Goal: Information Seeking & Learning: Find specific page/section

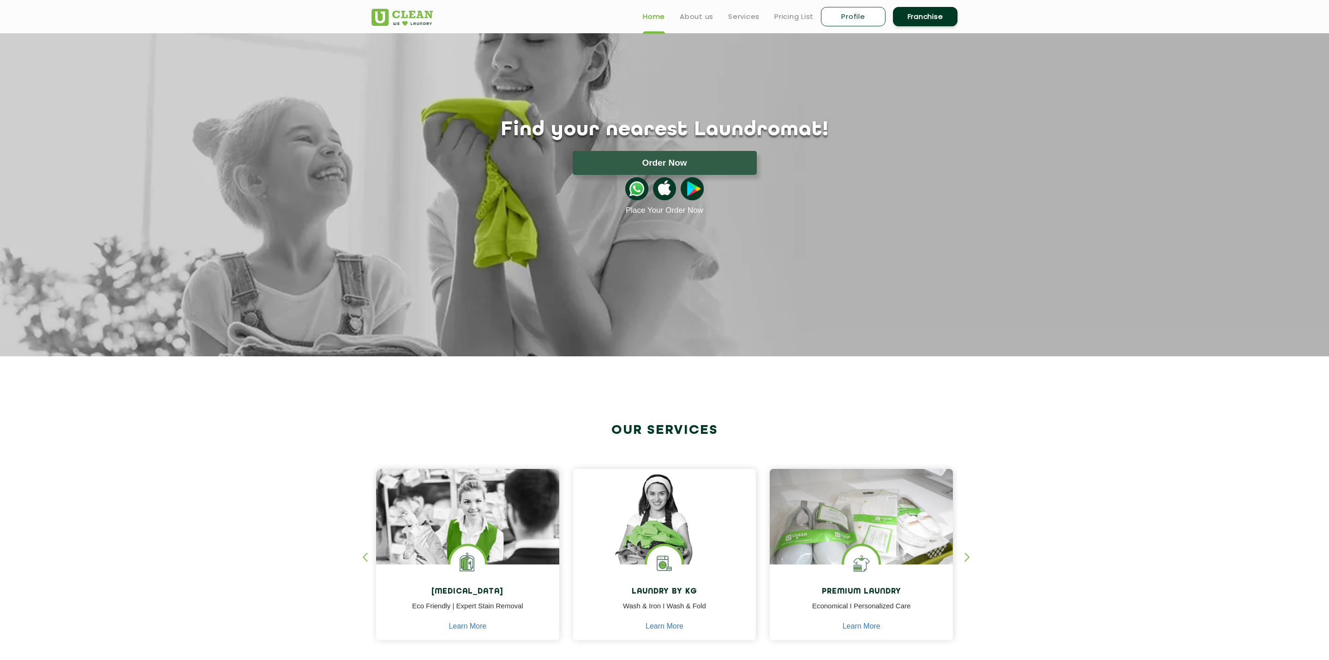
click at [437, 243] on section "Find your nearest Laundromat! Please select the location Order Now Place Your O…" at bounding box center [664, 194] width 1329 height 323
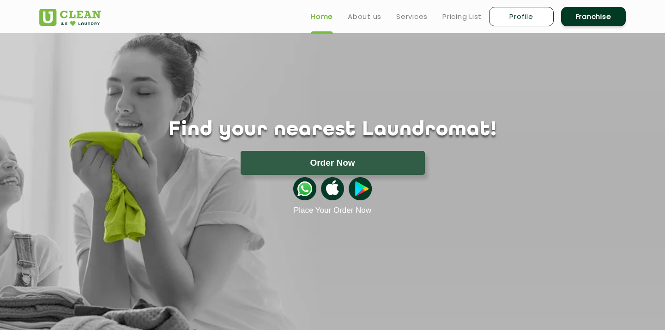
click at [438, 65] on div "Find your nearest Laundromat! Please select the location Order Now Place Your O…" at bounding box center [332, 124] width 600 height 182
click at [454, 13] on link "Pricing List" at bounding box center [461, 16] width 39 height 11
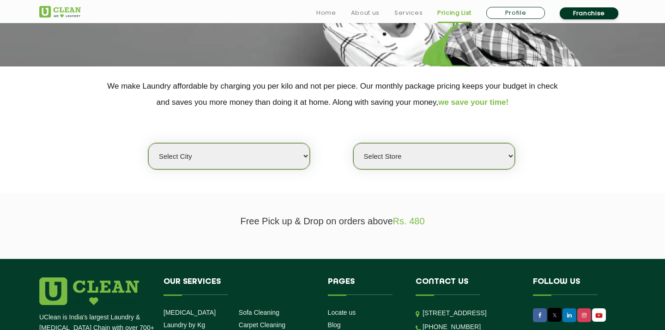
scroll to position [157, 0]
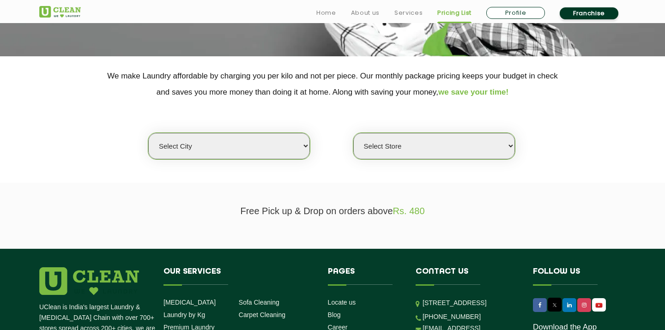
click at [277, 146] on select "Select city [GEOGRAPHIC_DATA] [GEOGRAPHIC_DATA] [GEOGRAPHIC_DATA] [GEOGRAPHIC_D…" at bounding box center [229, 146] width 162 height 26
select select "162"
click at [148, 133] on select "Select city [GEOGRAPHIC_DATA] [GEOGRAPHIC_DATA] [GEOGRAPHIC_DATA] [GEOGRAPHIC_D…" at bounding box center [229, 146] width 162 height 26
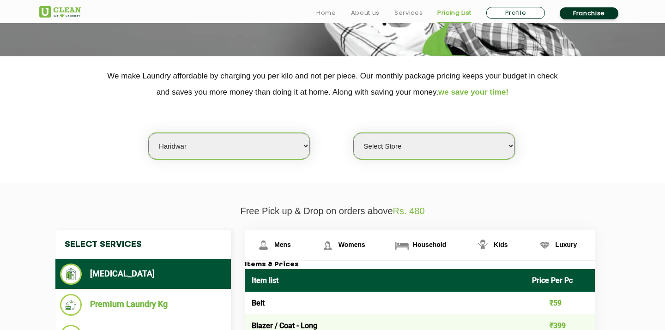
click at [409, 144] on select "Select Store UClean Haridwar [GEOGRAPHIC_DATA] [GEOGRAPHIC_DATA]" at bounding box center [434, 146] width 162 height 26
select select "612"
click at [353, 133] on select "Select Store UClean Haridwar [GEOGRAPHIC_DATA] [GEOGRAPHIC_DATA]" at bounding box center [434, 146] width 162 height 26
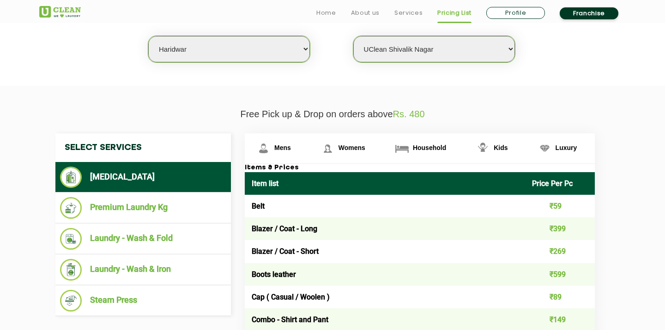
scroll to position [259, 0]
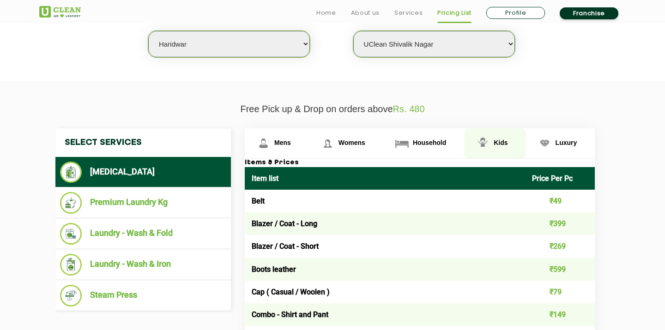
click at [490, 144] on img at bounding box center [482, 143] width 16 height 16
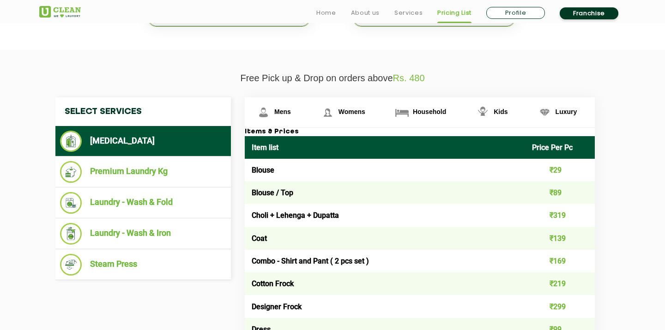
scroll to position [294, 0]
